Goal: Find specific page/section: Find specific page/section

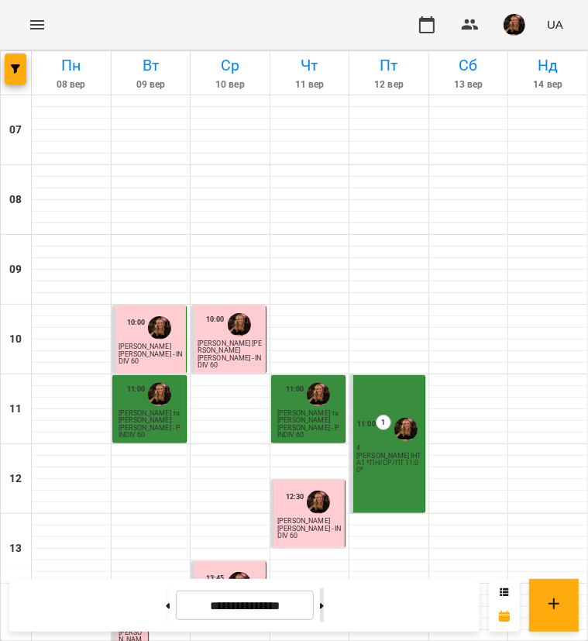
click at [324, 603] on button at bounding box center [322, 605] width 4 height 34
type input "**********"
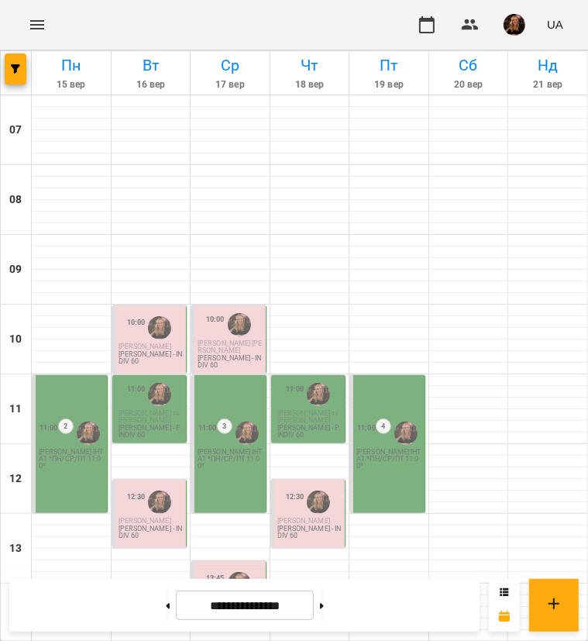
scroll to position [155, 0]
click at [220, 607] on p "[PERSON_NAME] - INDIV 60" at bounding box center [230, 614] width 65 height 14
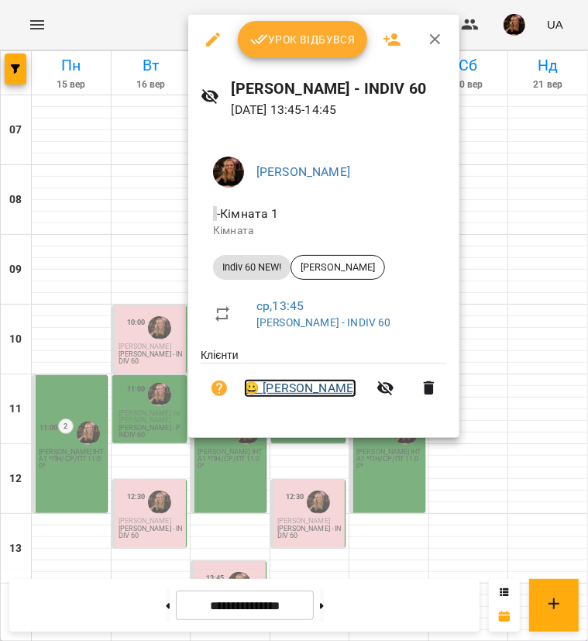
click at [321, 390] on link "😀 [PERSON_NAME]" at bounding box center [300, 388] width 112 height 19
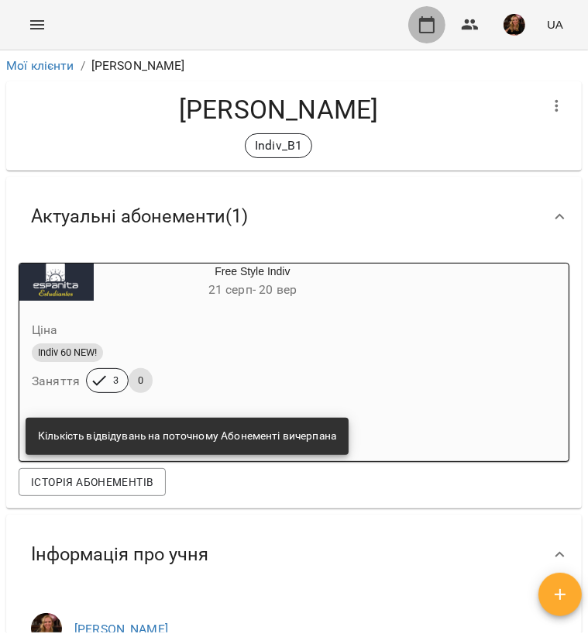
click at [424, 23] on icon "button" at bounding box center [427, 25] width 19 height 19
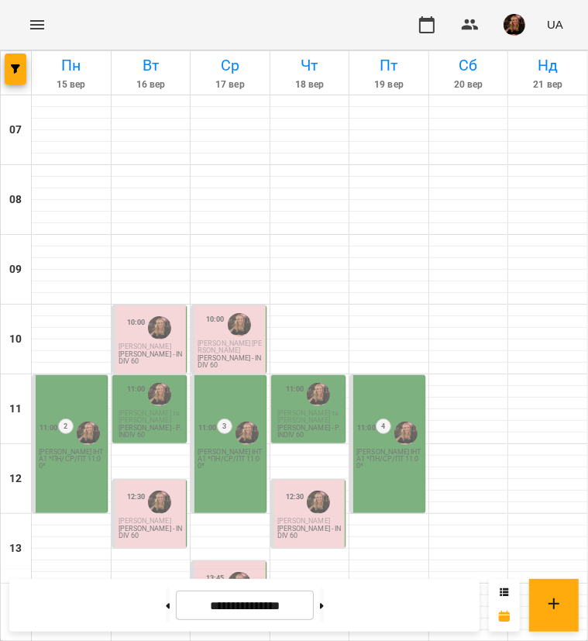
scroll to position [388, 0]
